Goal: Transaction & Acquisition: Purchase product/service

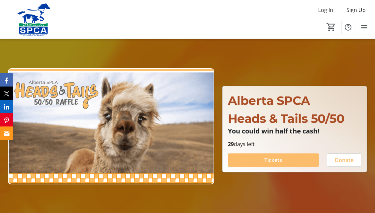
scroll to position [33, 0]
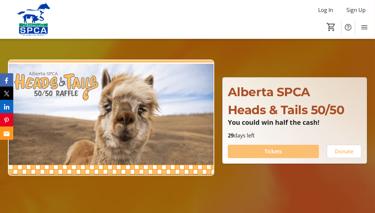
click at [269, 152] on span "Tickets" at bounding box center [274, 151] width 18 height 8
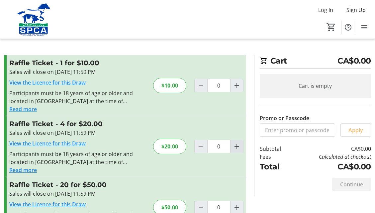
click at [237, 146] on mat-icon "Increment by one" at bounding box center [237, 146] width 8 height 8
type input "1"
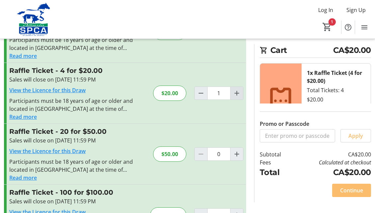
scroll to position [56, 0]
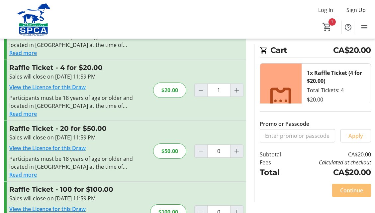
click at [349, 189] on span "Continue" at bounding box center [352, 190] width 23 height 8
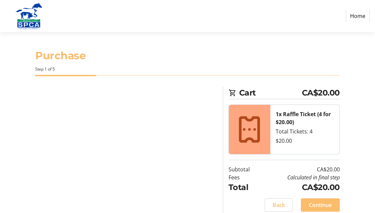
select select "CA"
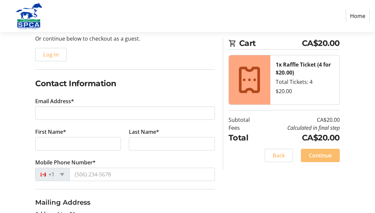
scroll to position [74, 0]
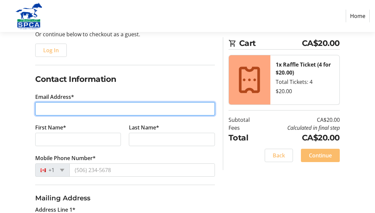
click at [54, 109] on input "Email Address*" at bounding box center [125, 108] width 180 height 13
type input "[EMAIL_ADDRESS][DOMAIN_NAME]"
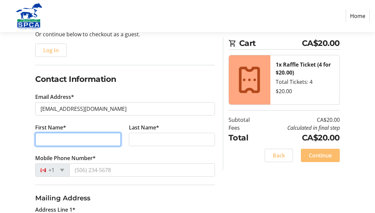
click at [71, 137] on input "First Name*" at bounding box center [78, 139] width 86 height 13
type input "[PERSON_NAME]"
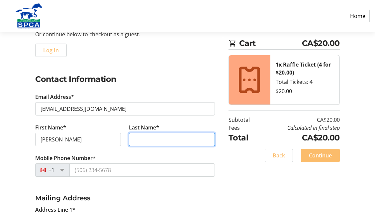
click at [149, 138] on input "Last Name*" at bounding box center [172, 139] width 86 height 13
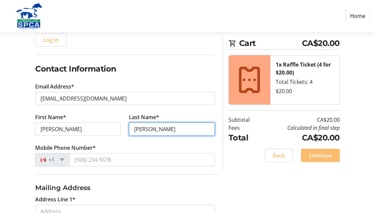
scroll to position [89, 0]
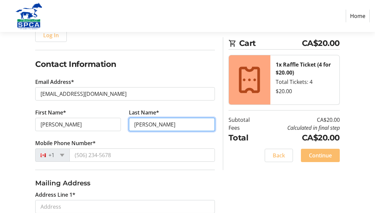
type input "[PERSON_NAME]"
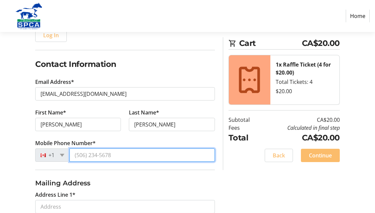
click at [115, 154] on input "Mobile Phone Number*" at bounding box center [142, 154] width 146 height 13
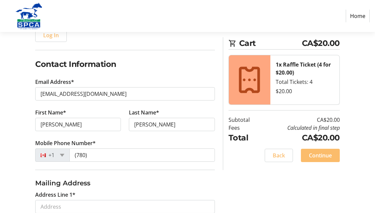
click at [289, 198] on div "Log In to Your Account (Optional) Or continue below to checkout as a guest. Log…" at bounding box center [187, 211] width 375 height 426
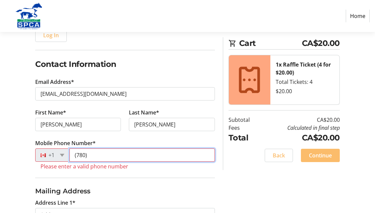
click at [101, 152] on input "(780)" at bounding box center [142, 154] width 146 height 13
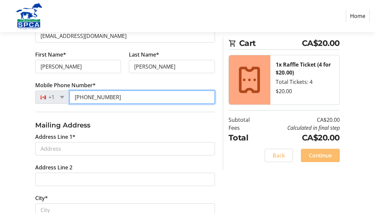
scroll to position [154, 0]
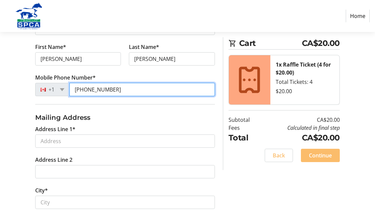
type input "[PHONE_NUMBER]"
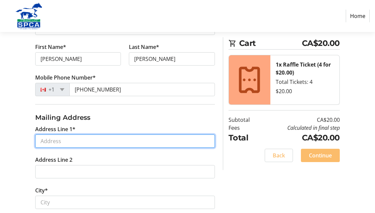
click at [71, 140] on input "Address Line 1*" at bounding box center [125, 140] width 180 height 13
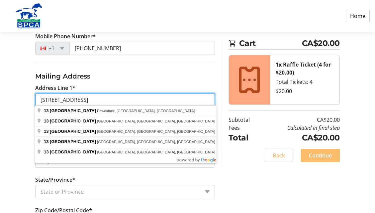
scroll to position [198, 0]
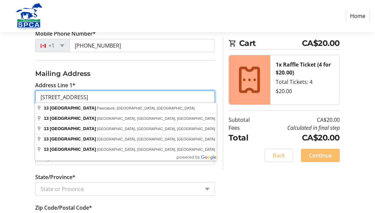
type input "[STREET_ADDRESS]"
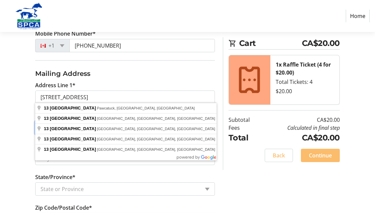
click at [181, 128] on input "Address Line 2" at bounding box center [125, 127] width 180 height 13
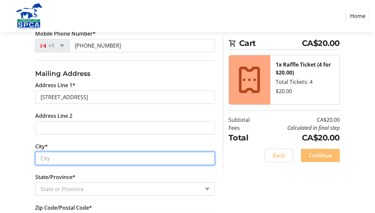
click at [73, 157] on input "City*" at bounding box center [125, 158] width 180 height 13
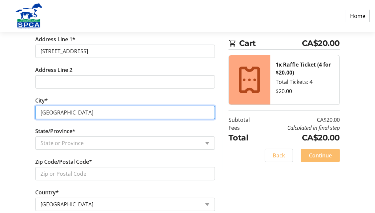
scroll to position [247, 0]
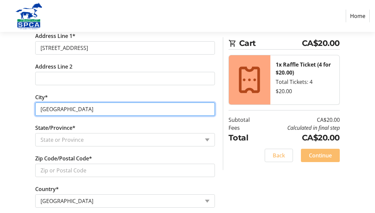
type input "[GEOGRAPHIC_DATA]"
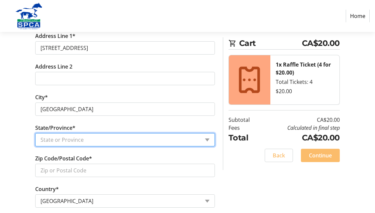
click at [206, 137] on select "State or Province State or Province [GEOGRAPHIC_DATA] [GEOGRAPHIC_DATA] [GEOGRA…" at bounding box center [125, 139] width 180 height 13
select select "AB"
click at [35, 133] on select "State or Province State or Province [GEOGRAPHIC_DATA] [GEOGRAPHIC_DATA] [GEOGRA…" at bounding box center [125, 139] width 180 height 13
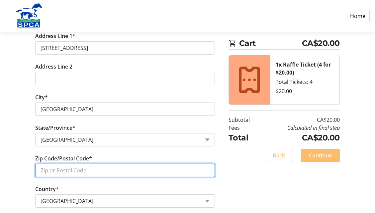
click at [92, 165] on input "Zip Code/Postal Code*" at bounding box center [125, 170] width 180 height 13
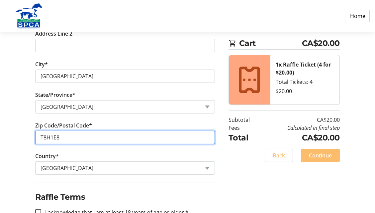
scroll to position [296, 0]
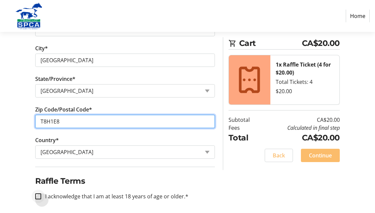
type input "T8H1E8"
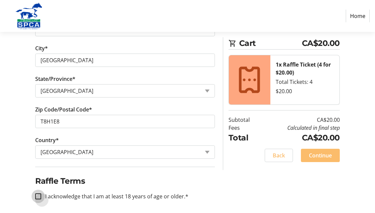
click at [41, 195] on input "I acknowledge that I am at least 18 years of age or older.*" at bounding box center [38, 196] width 6 height 6
checkbox input "true"
click at [327, 153] on span "Continue" at bounding box center [320, 155] width 23 height 8
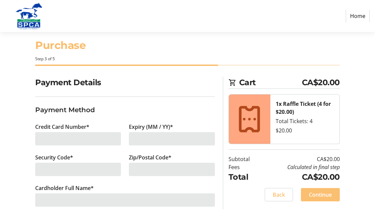
scroll to position [19, 0]
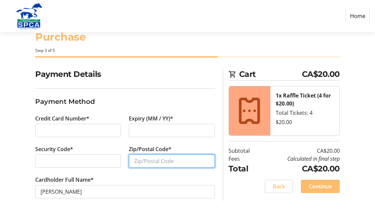
click at [148, 159] on input "Zip/Postal Code*" at bounding box center [172, 160] width 86 height 13
type input "T8H1E8"
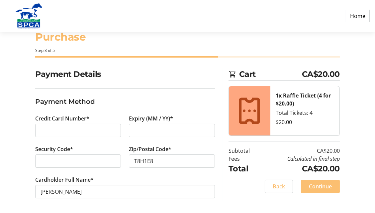
click at [320, 187] on span "Continue" at bounding box center [320, 186] width 23 height 8
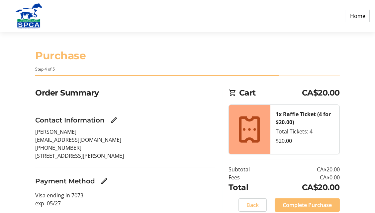
scroll to position [23, 0]
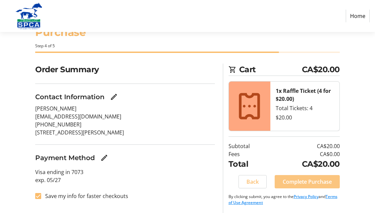
click at [307, 180] on span "Complete Purchase" at bounding box center [307, 182] width 49 height 8
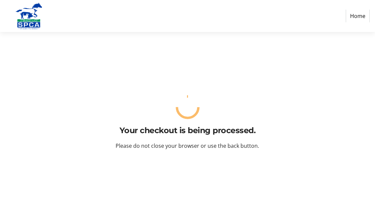
scroll to position [0, 0]
